Goal: Task Accomplishment & Management: Use online tool/utility

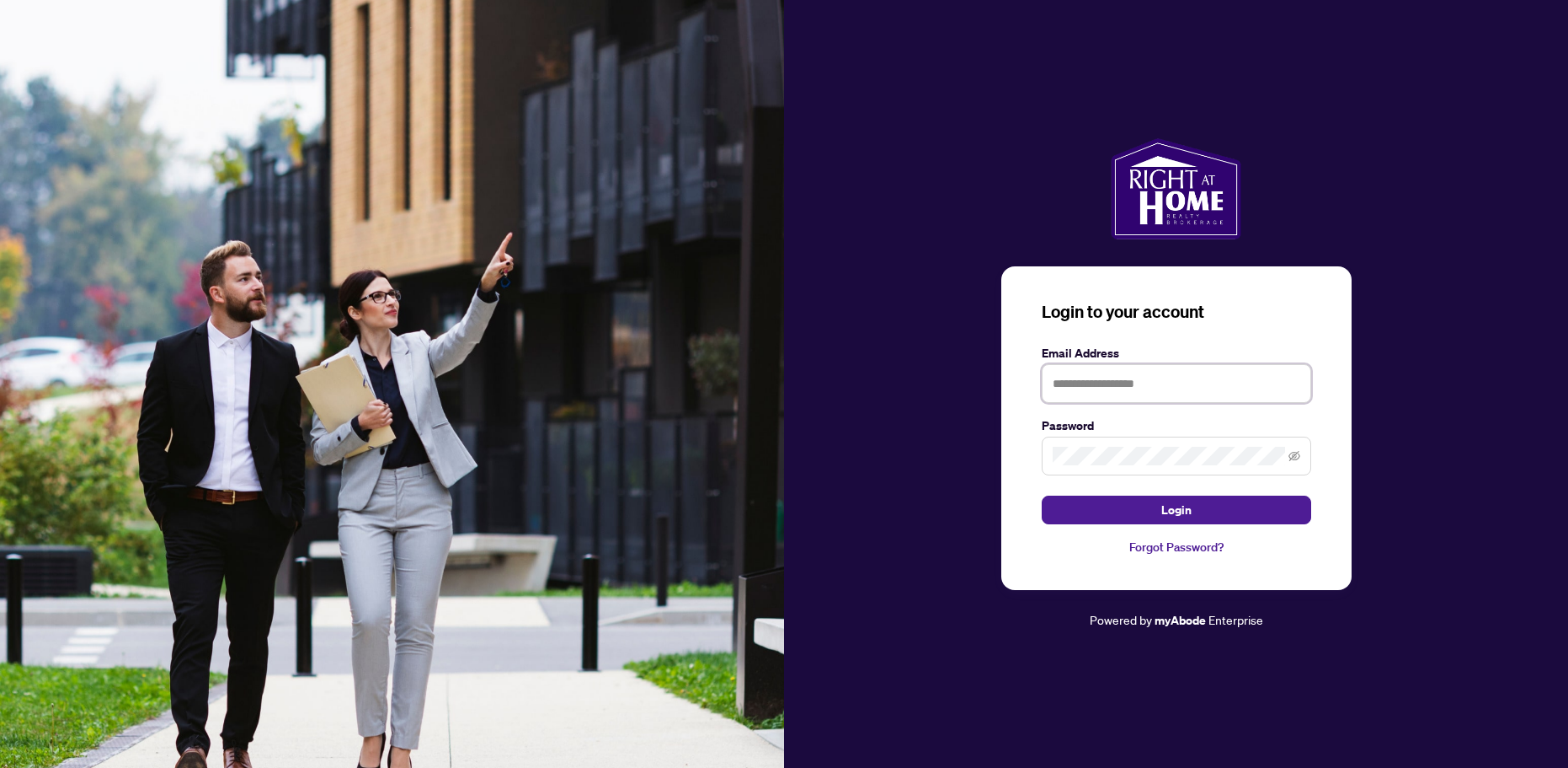
click at [1076, 389] on input "text" at bounding box center [1176, 383] width 269 height 39
type input "*"
click at [1076, 389] on input "text" at bounding box center [1176, 383] width 269 height 39
type input "**********"
click at [1173, 506] on span "Login" at bounding box center [1177, 510] width 31 height 27
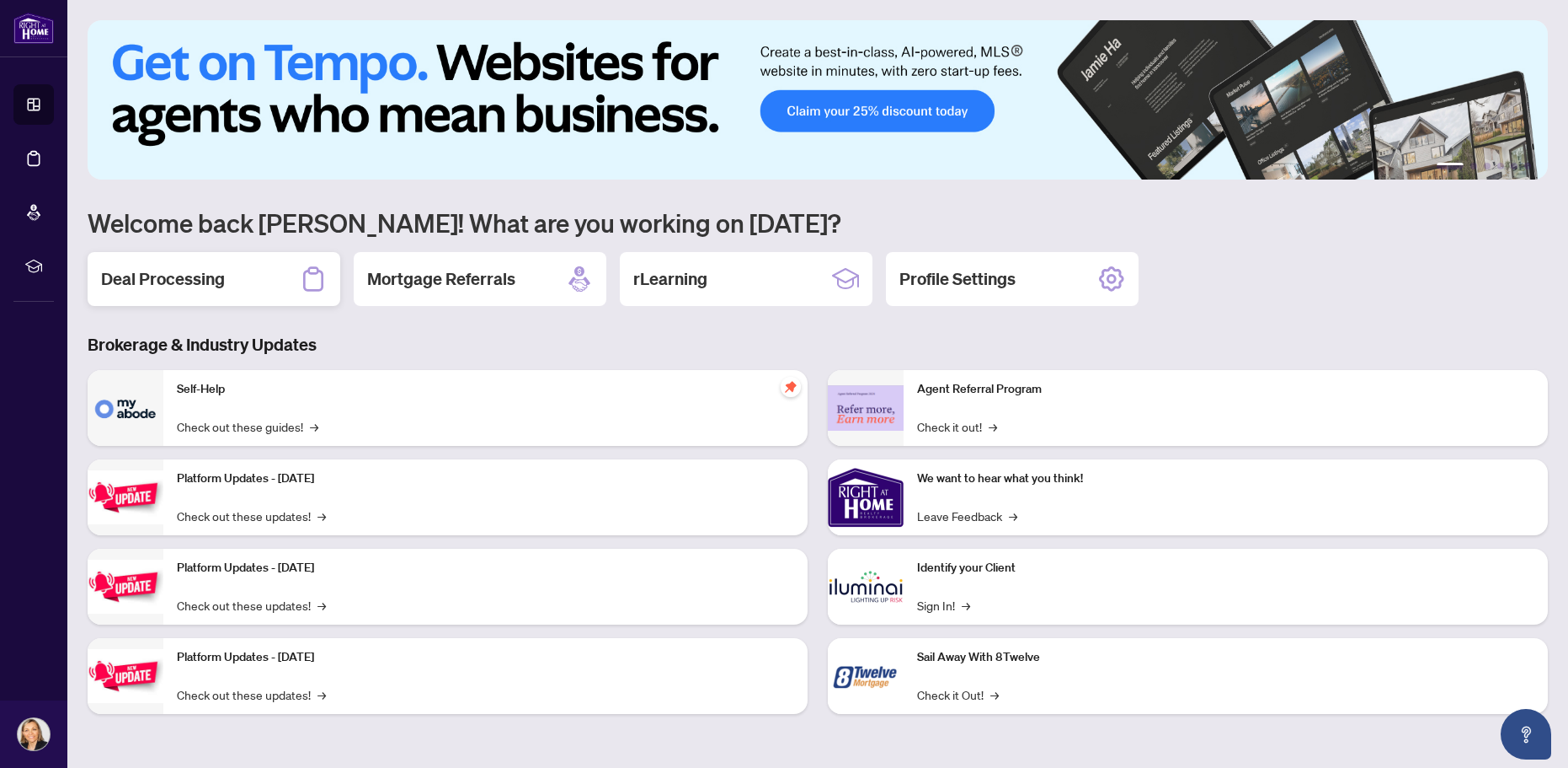
click at [187, 278] on h2 "Deal Processing" at bounding box center [162, 279] width 123 height 23
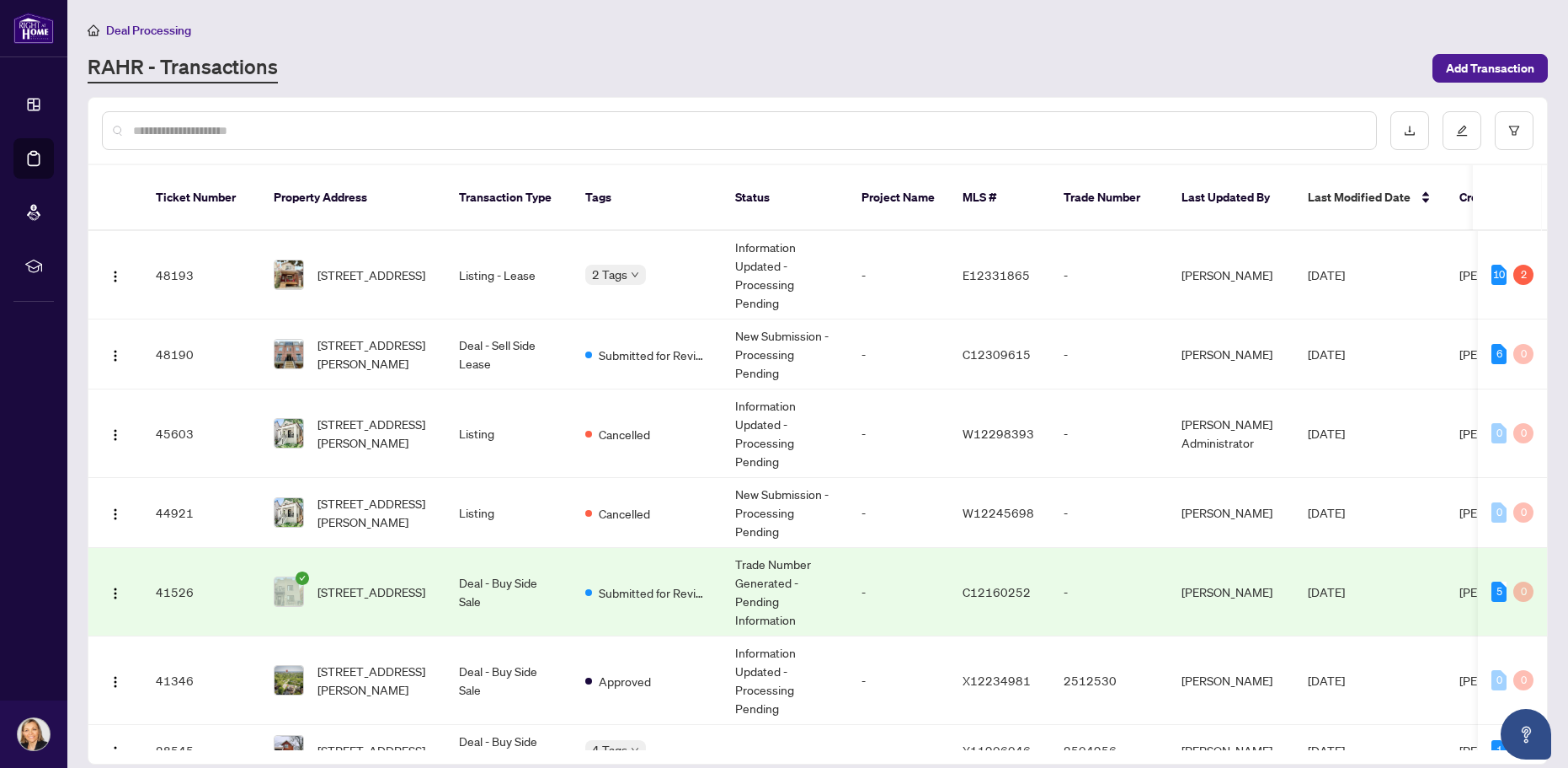
scroll to position [237, 0]
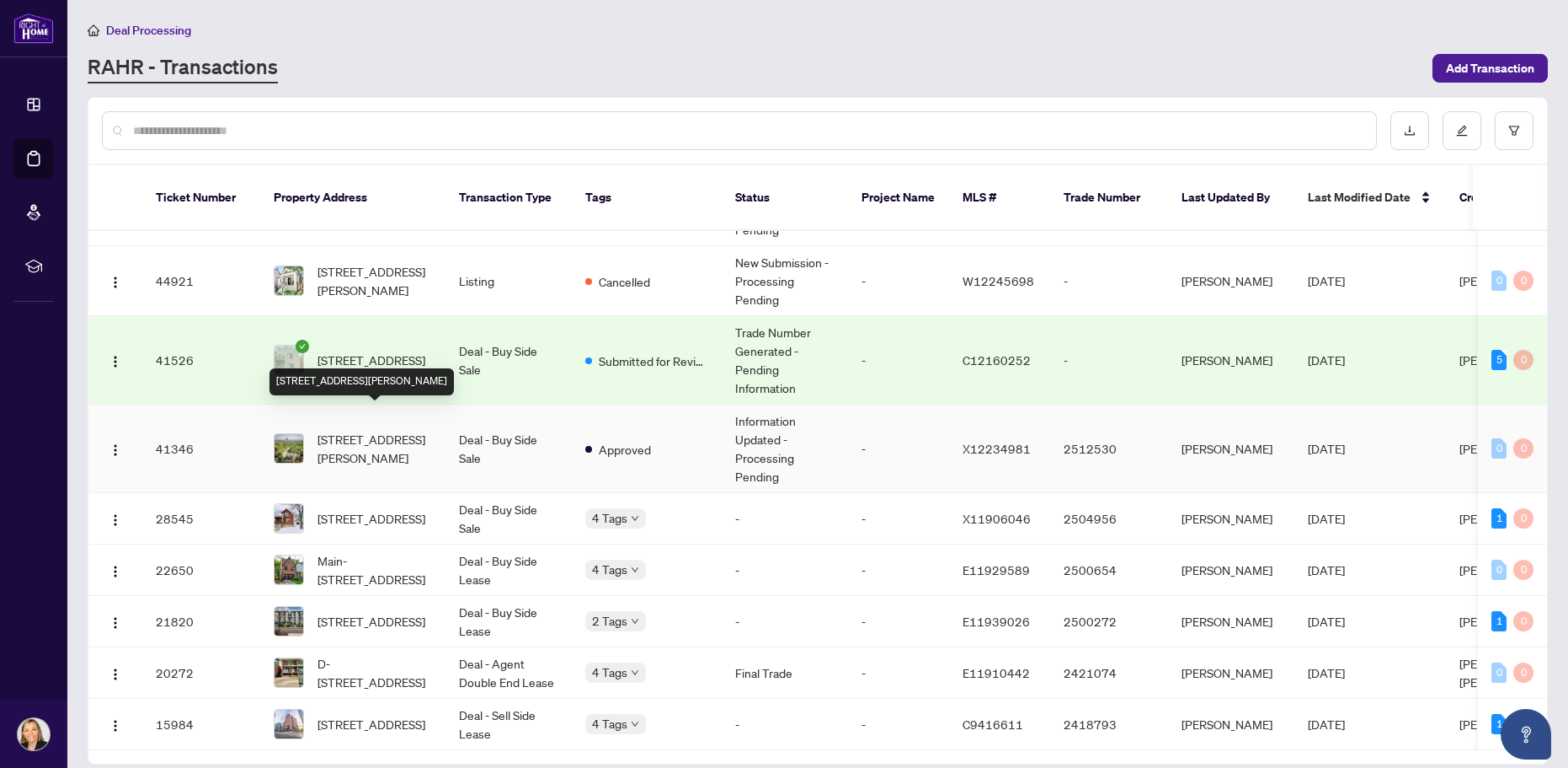
click at [360, 430] on span "[STREET_ADDRESS][PERSON_NAME]" at bounding box center [374, 448] width 114 height 37
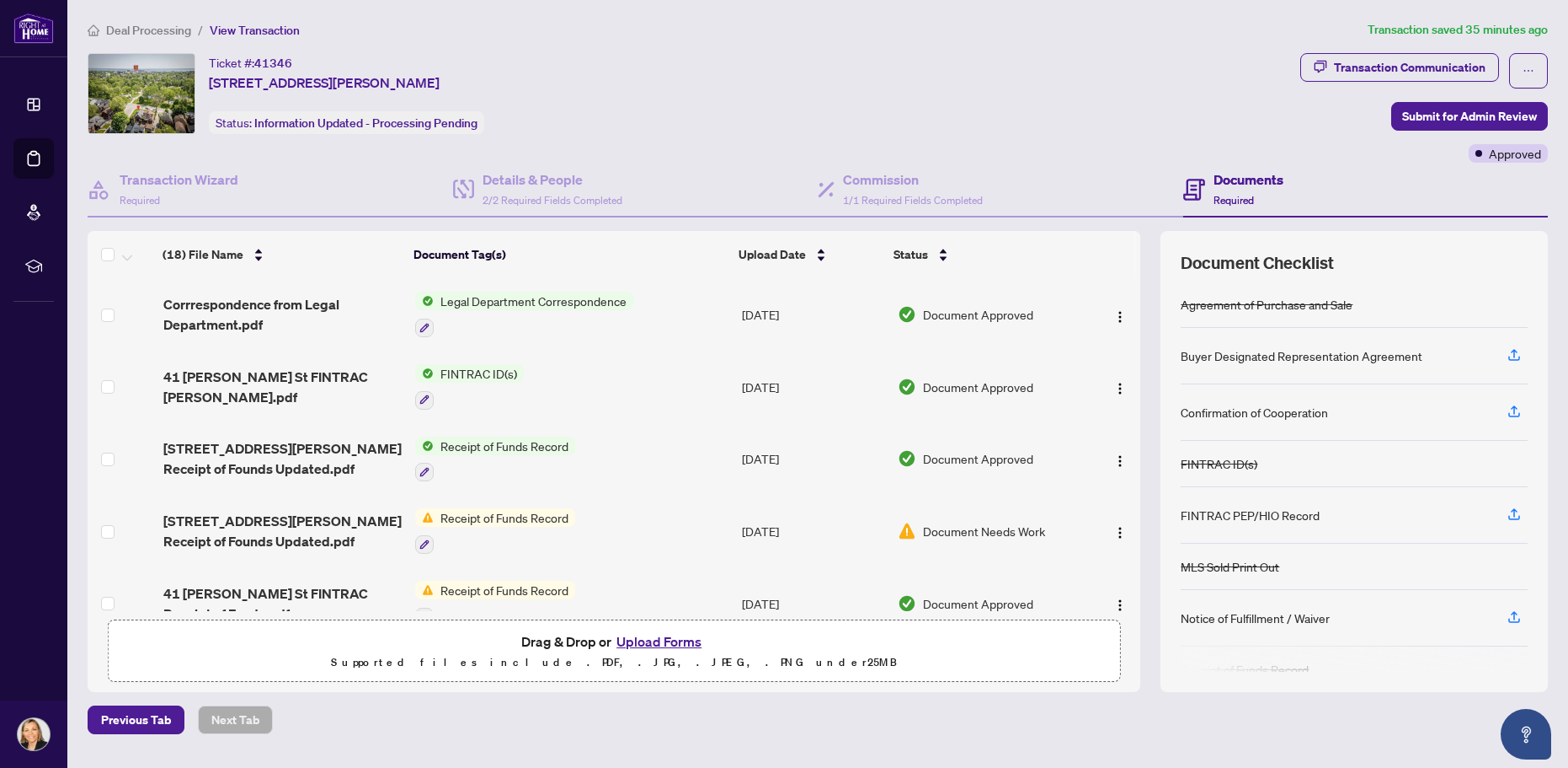
click at [509, 299] on span "Legal Department Correspondence" at bounding box center [533, 300] width 200 height 19
click at [537, 384] on span "Legal Department Correspondence" at bounding box center [533, 384] width 200 height 19
click at [1442, 69] on div "Transaction Communication" at bounding box center [1410, 68] width 151 height 27
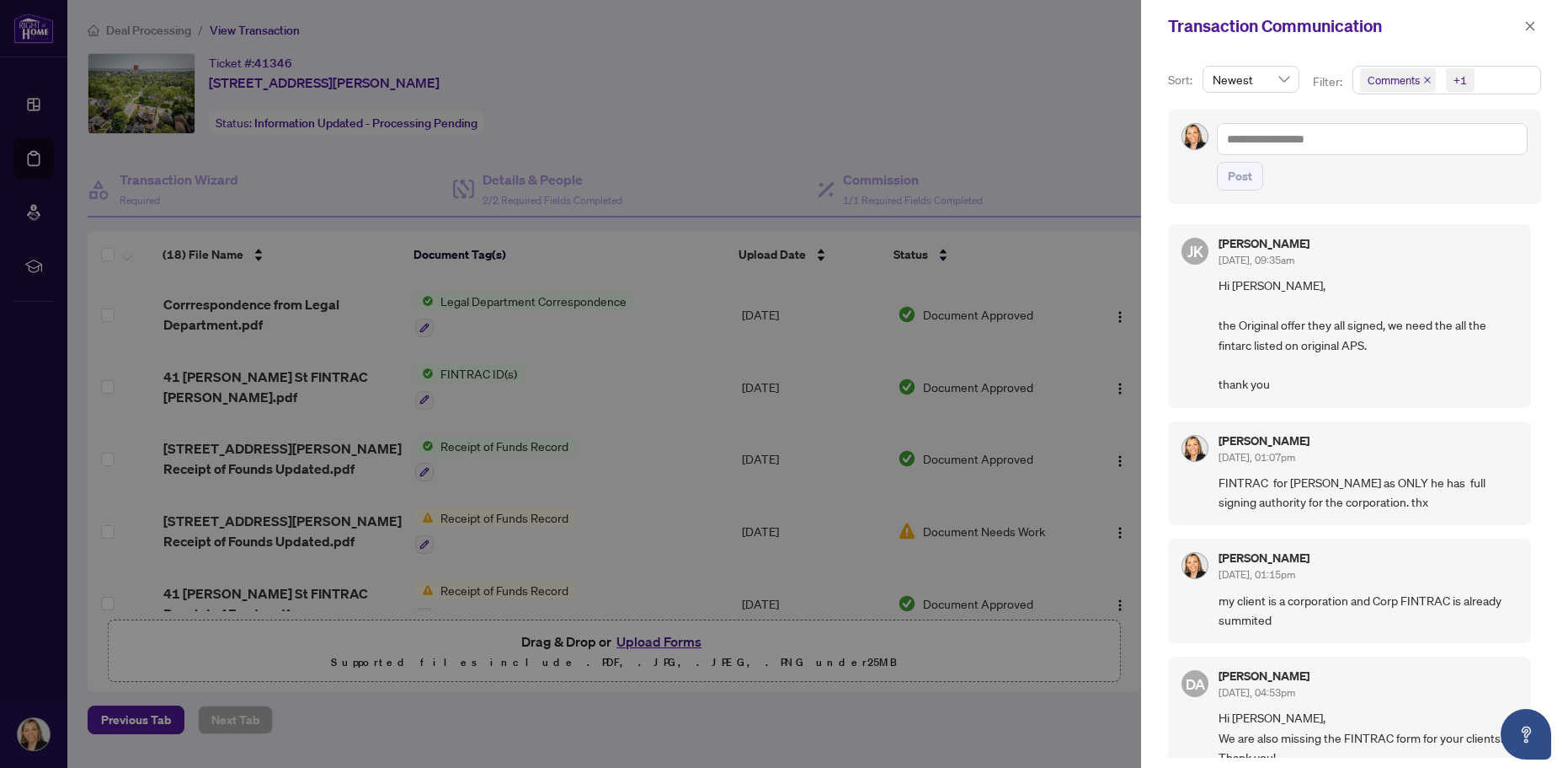
click at [996, 87] on div at bounding box center [784, 384] width 1568 height 768
click at [1527, 26] on icon "close" at bounding box center [1530, 25] width 12 height 12
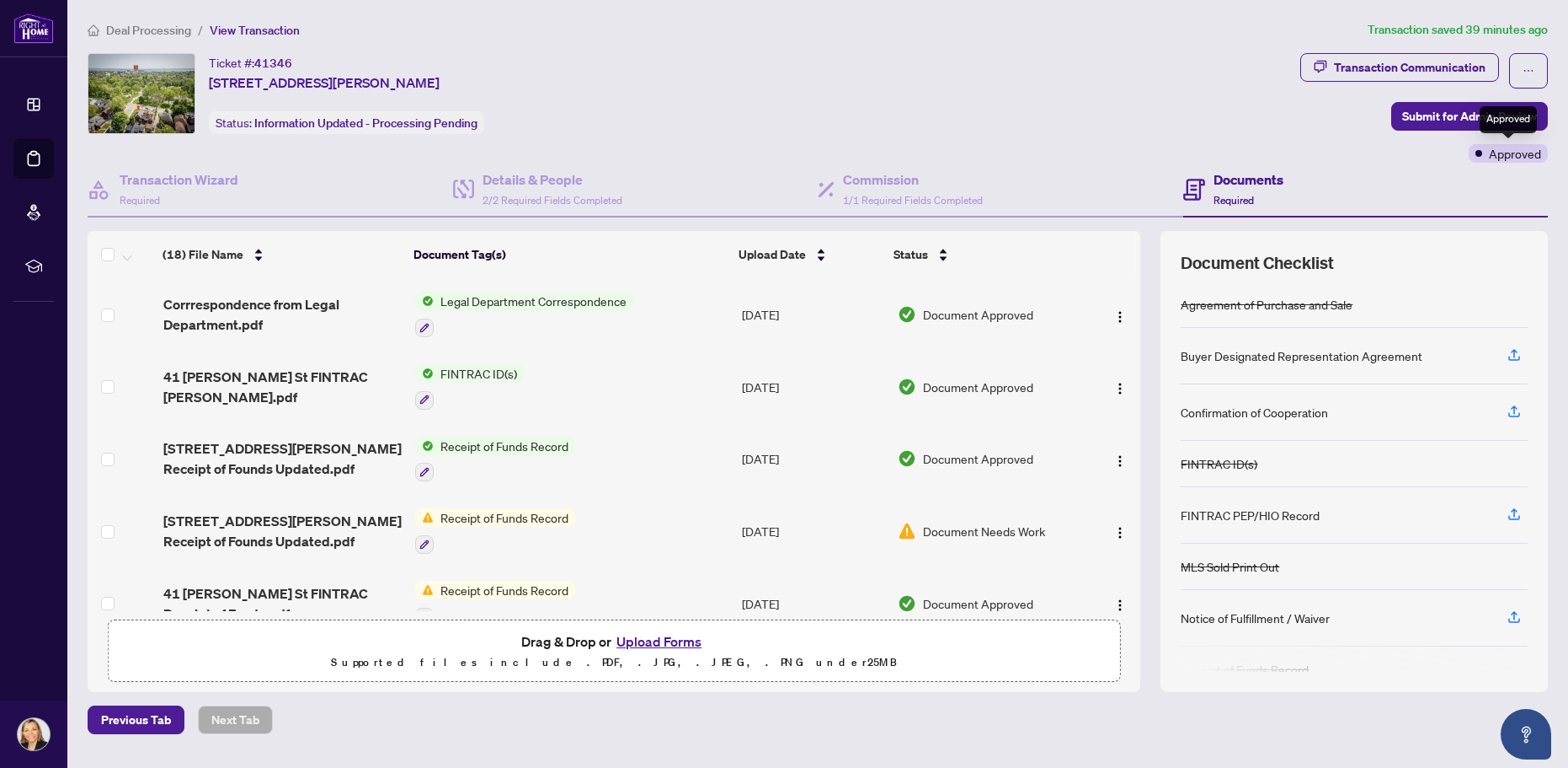
click at [1514, 151] on span "Approved" at bounding box center [1516, 153] width 52 height 19
